Goal: Transaction & Acquisition: Download file/media

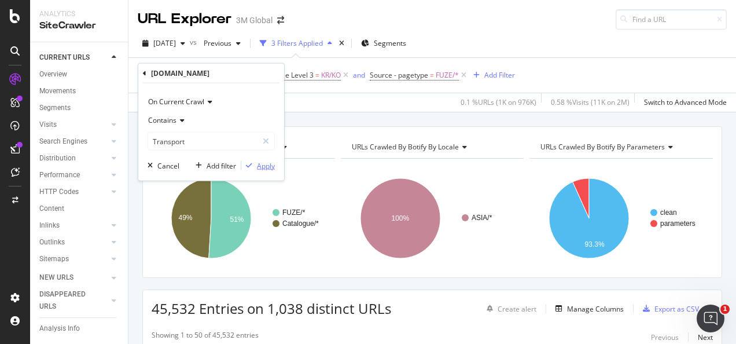
type input "Transport"
click at [266, 165] on div "Apply" at bounding box center [266, 165] width 18 height 10
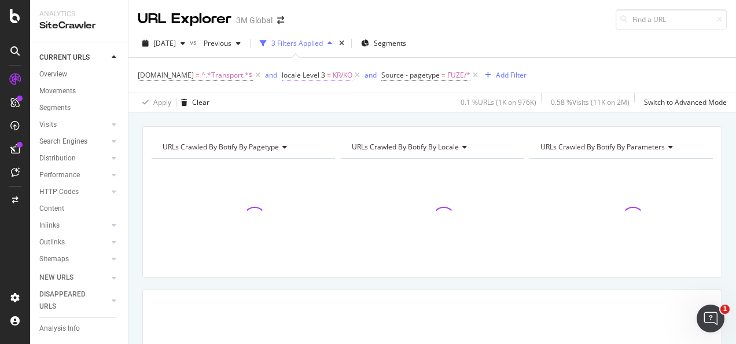
click at [333, 71] on span "KR/KO" at bounding box center [343, 75] width 20 height 16
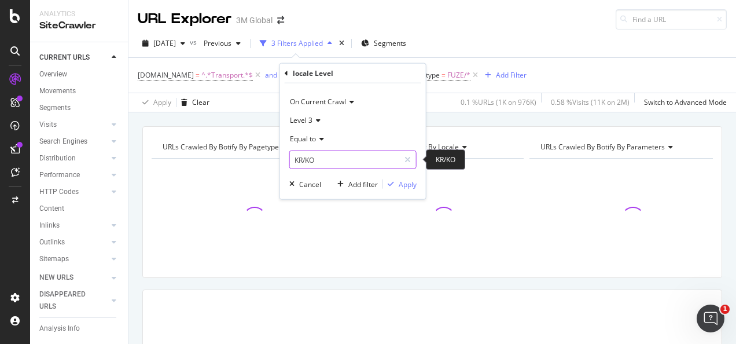
click at [323, 155] on input "KR/KO" at bounding box center [344, 159] width 109 height 19
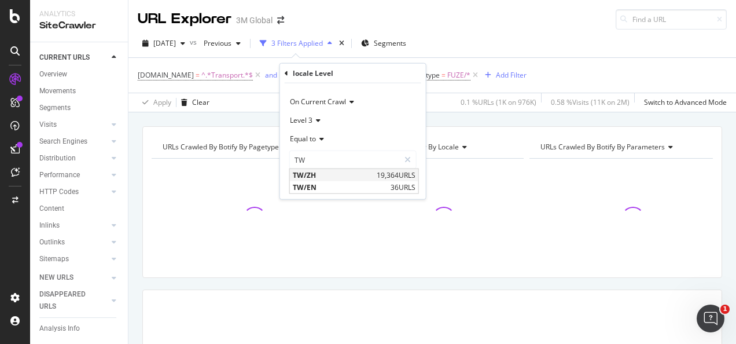
click at [328, 178] on span "TW/ZH" at bounding box center [333, 175] width 81 height 10
type input "TW/ZH"
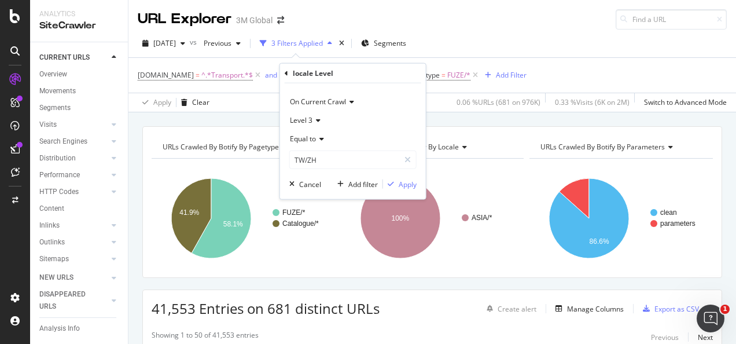
click at [459, 120] on div "URLs Crawled By Botify By pagetype Chart (by Value) Table Expand Export as CSV …" at bounding box center [431, 126] width 607 height 28
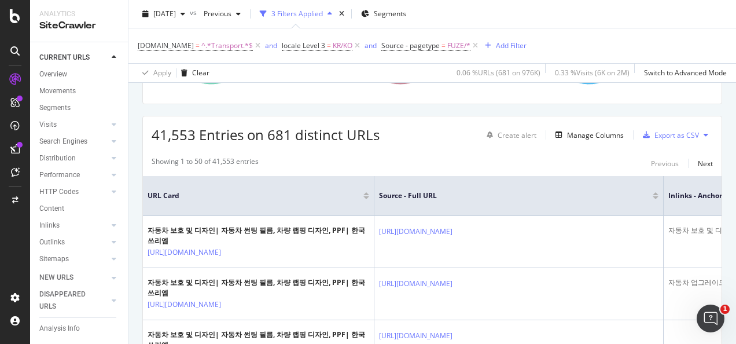
scroll to position [116, 0]
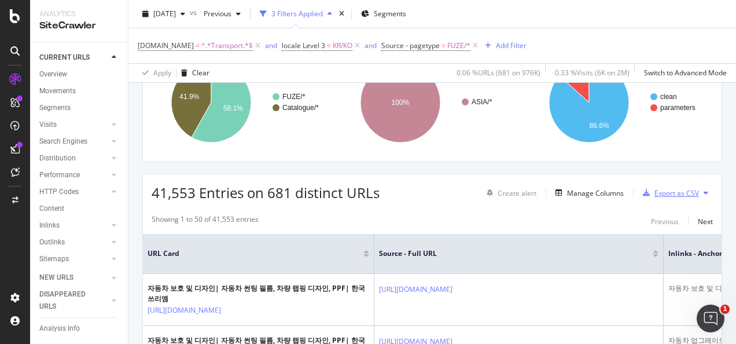
click at [654, 193] on div "Export as CSV" at bounding box center [676, 193] width 45 height 10
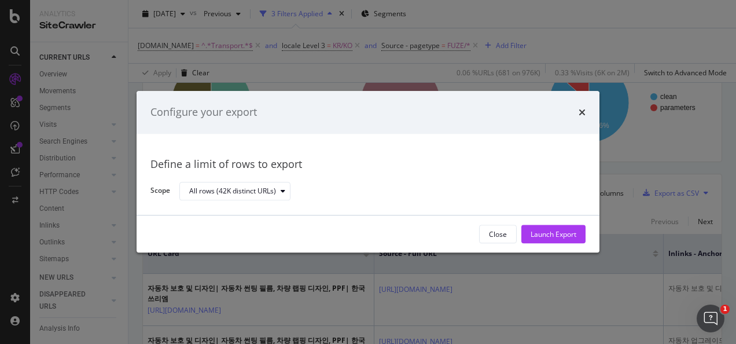
drag, startPoint x: 546, startPoint y: 232, endPoint x: 539, endPoint y: 175, distance: 57.7
click at [542, 176] on div "Configure your export Define a limit of rows to export Scope All rows (42K dist…" at bounding box center [368, 171] width 463 height 161
click at [535, 229] on div "Launch Export" at bounding box center [554, 234] width 46 height 10
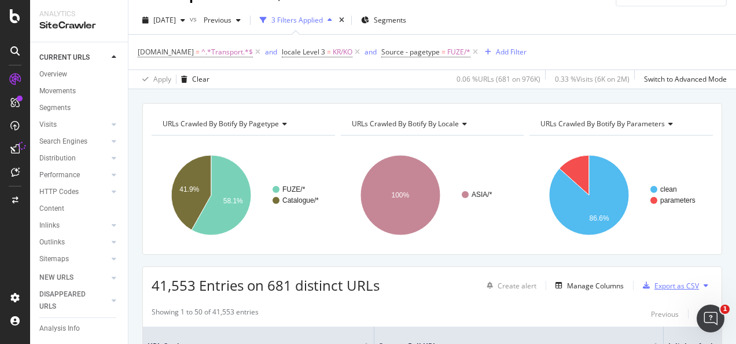
scroll to position [0, 0]
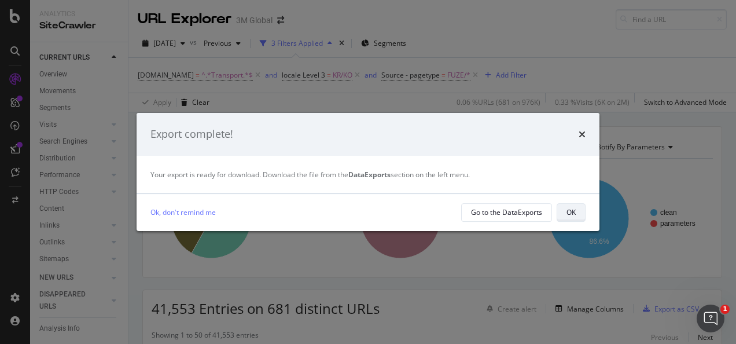
click at [577, 212] on button "OK" at bounding box center [571, 212] width 29 height 19
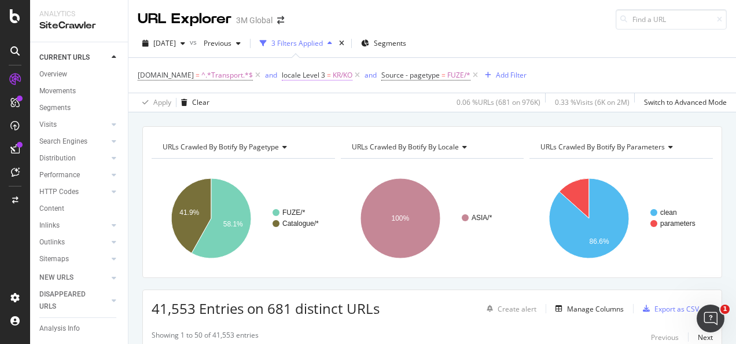
click at [323, 74] on span "locale Level 3 = KR/KO" at bounding box center [317, 75] width 71 height 10
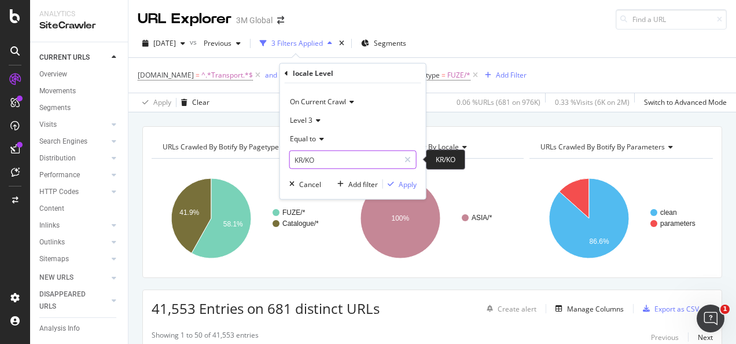
click at [316, 160] on input "KR/KO" at bounding box center [344, 159] width 109 height 19
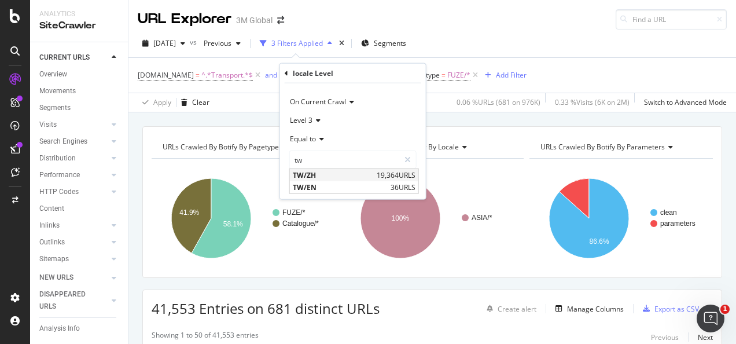
click at [321, 177] on span "TW/ZH" at bounding box center [333, 175] width 81 height 10
type input "TW/ZH"
click at [395, 183] on div "button" at bounding box center [391, 184] width 16 height 7
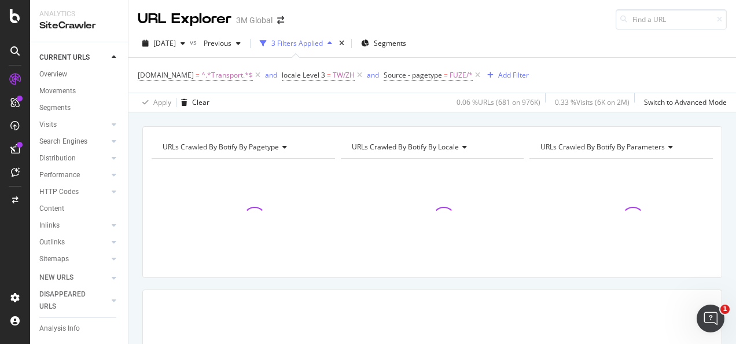
drag, startPoint x: 369, startPoint y: 154, endPoint x: 363, endPoint y: 164, distance: 11.9
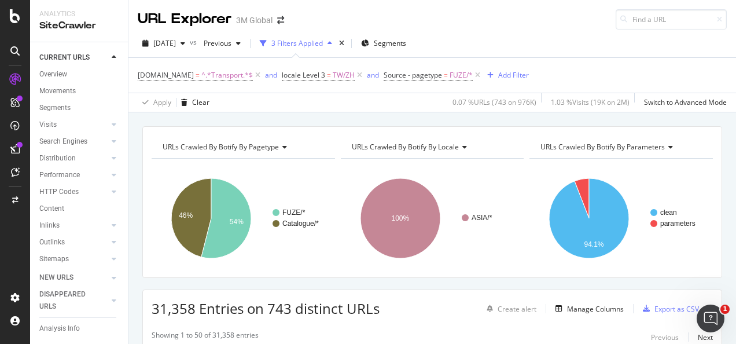
drag, startPoint x: 363, startPoint y: 164, endPoint x: 557, endPoint y: 77, distance: 212.6
click at [557, 77] on div "DCSext.Business = ^.*Transport.*$ and locale Level 3 = TW/ZH and Source - paget…" at bounding box center [432, 75] width 589 height 35
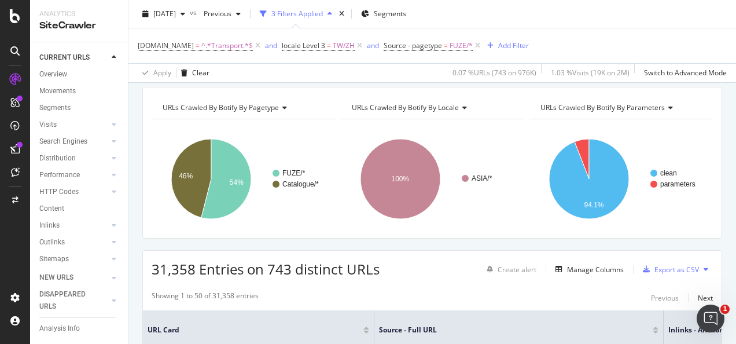
scroll to position [116, 0]
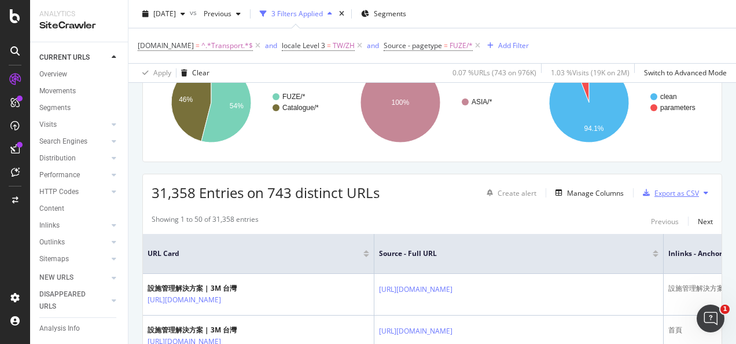
click at [669, 189] on div "Export as CSV" at bounding box center [676, 193] width 45 height 10
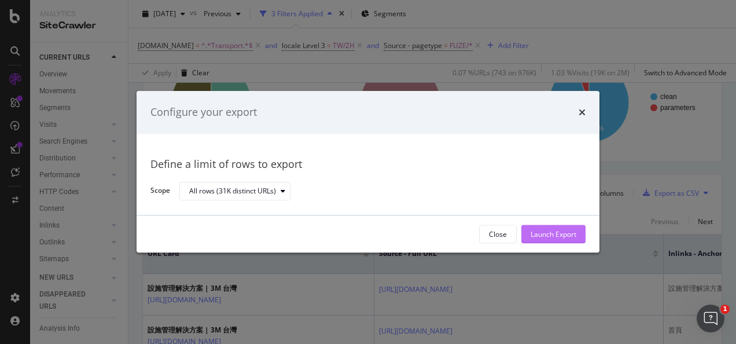
click at [559, 229] on div "Launch Export" at bounding box center [554, 234] width 46 height 10
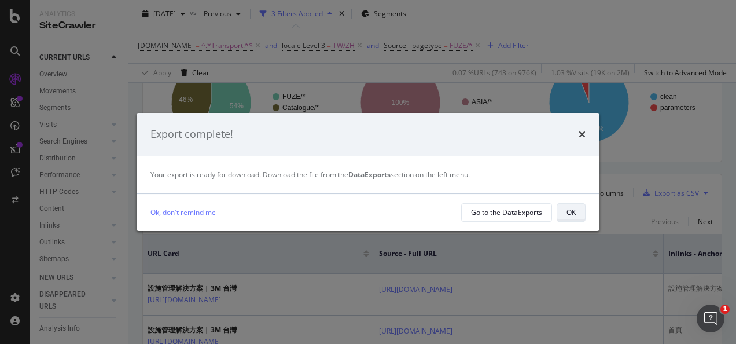
click at [569, 207] on div "OK" at bounding box center [570, 212] width 9 height 16
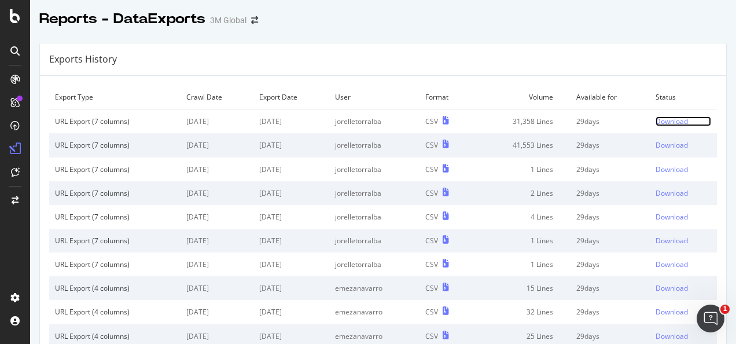
click at [655, 119] on div "Download" at bounding box center [671, 121] width 32 height 10
